Goal: Check status

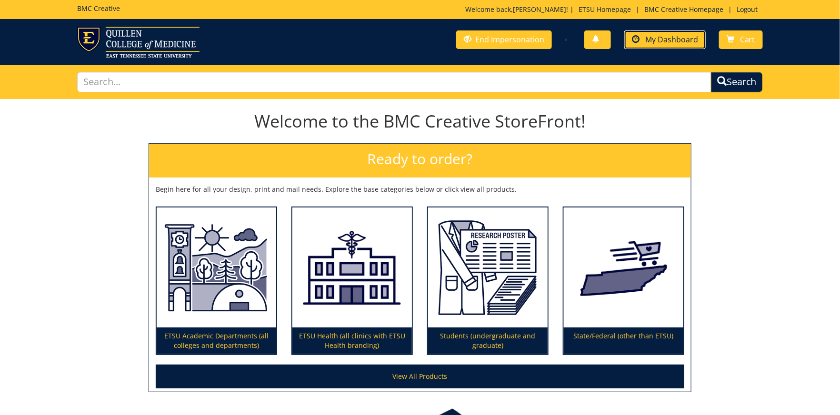
click at [684, 37] on span "My Dashboard" at bounding box center [671, 39] width 53 height 10
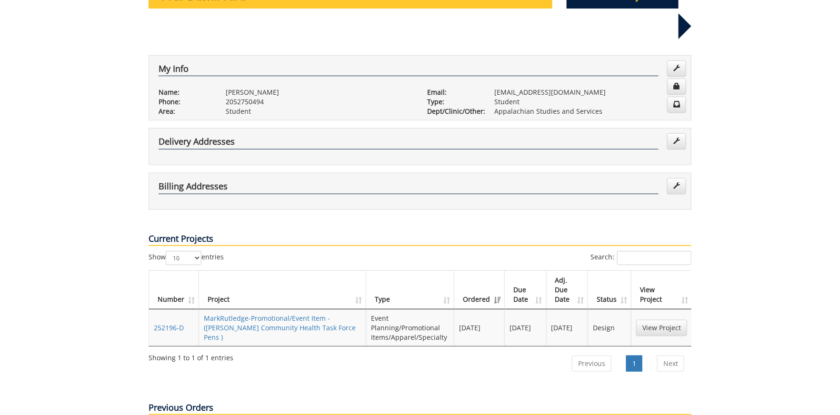
scroll to position [133, 0]
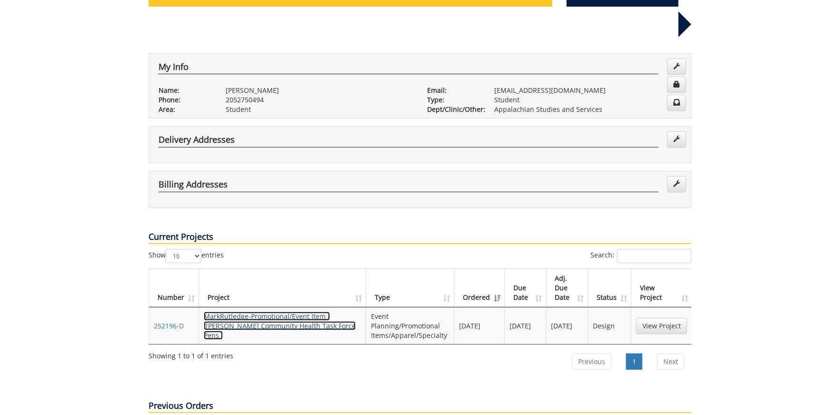
click at [282, 312] on link "MarkRutledge-Promotional/Event Item - ([PERSON_NAME] Community Health Task Forc…" at bounding box center [280, 326] width 152 height 28
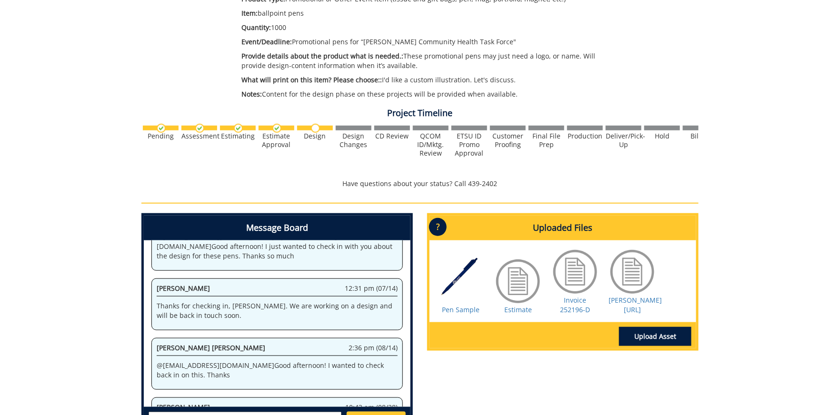
scroll to position [230, 0]
